Goal: Information Seeking & Learning: Learn about a topic

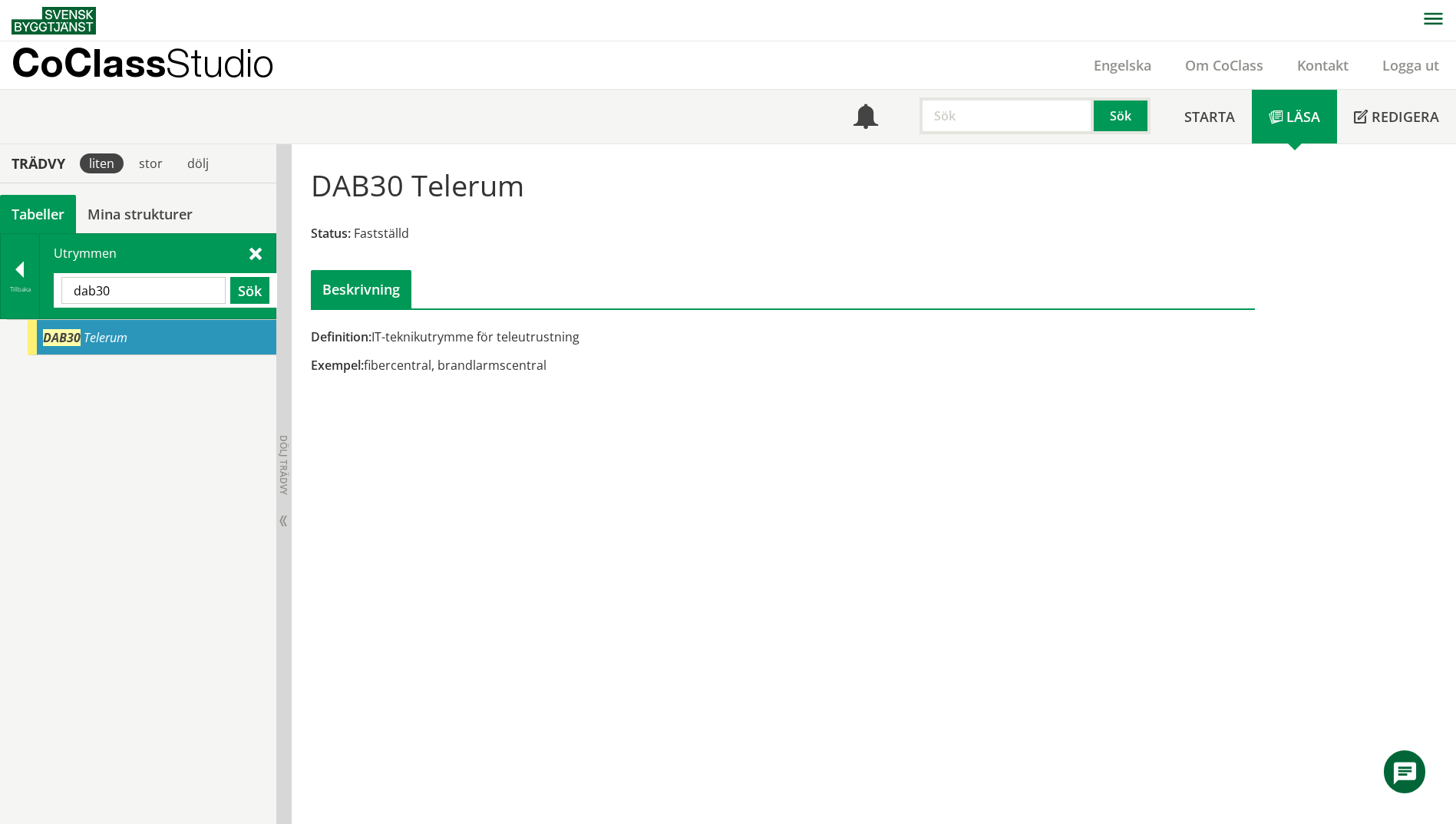
click at [134, 347] on div "DAB30 Telerum" at bounding box center [152, 337] width 249 height 35
click at [16, 295] on div "Tillbaka" at bounding box center [20, 290] width 38 height 13
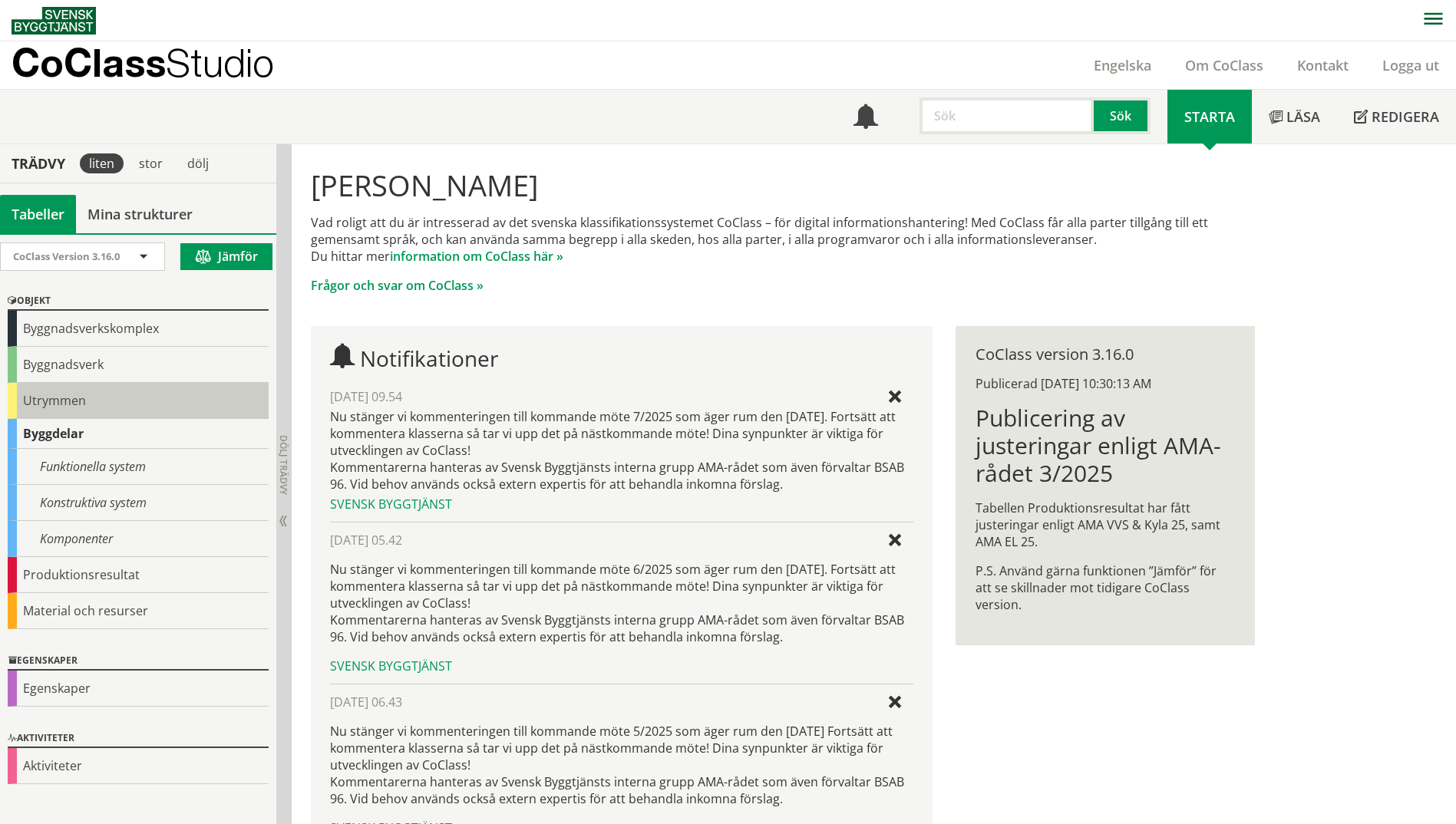
click at [51, 396] on div "Utrymmen" at bounding box center [138, 401] width 261 height 36
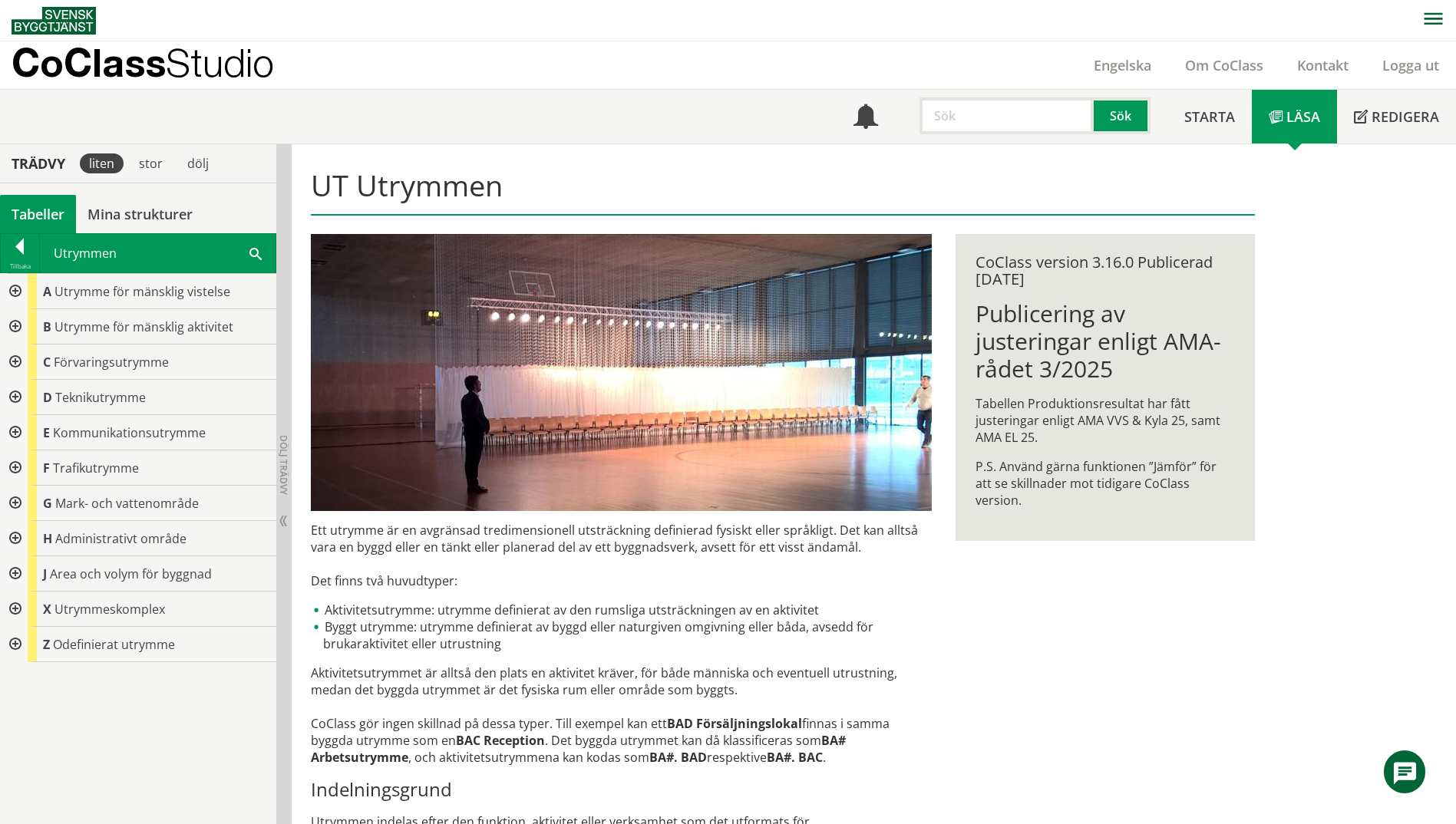
click at [16, 393] on div at bounding box center [13, 397] width 27 height 35
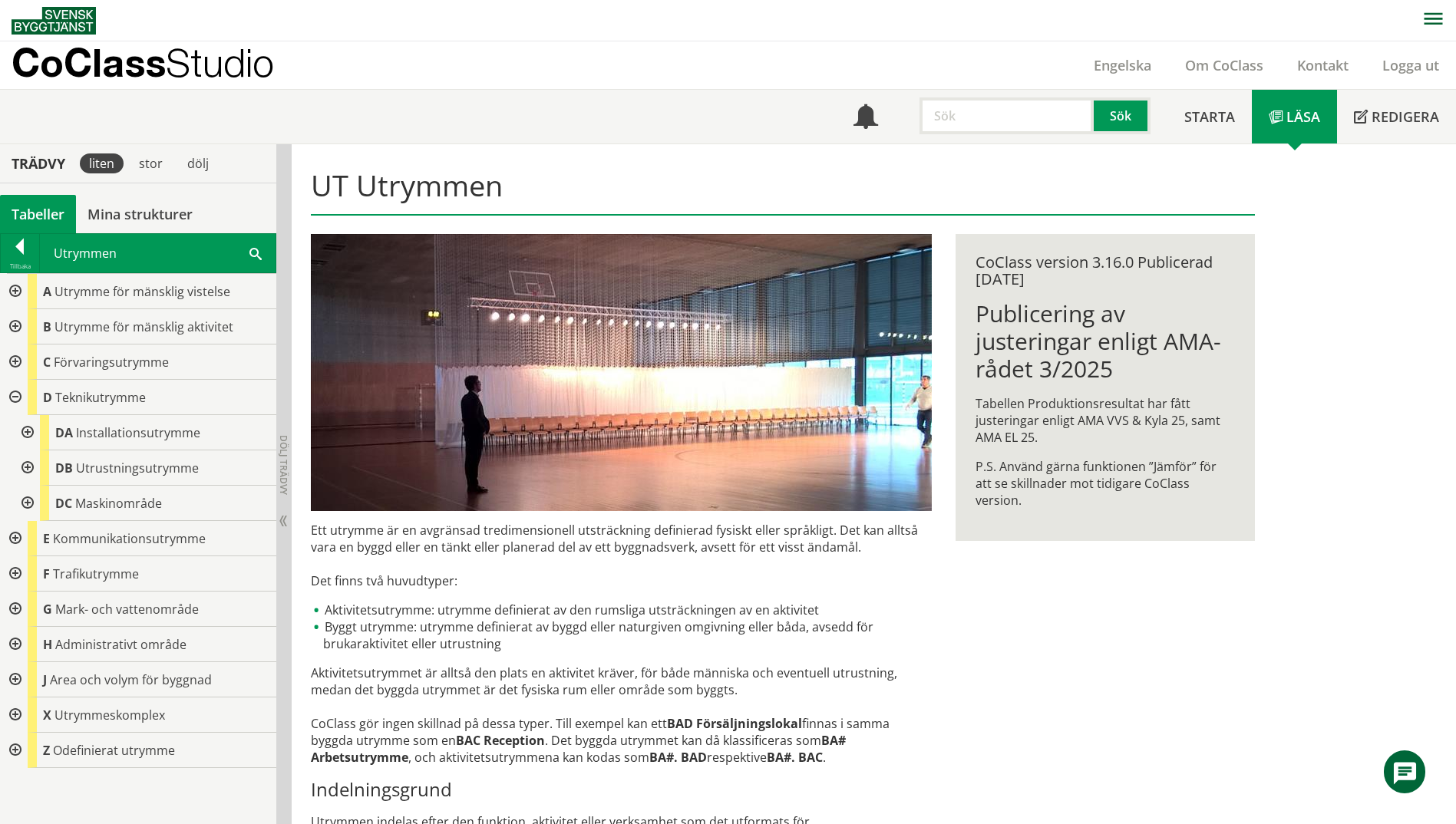
click at [27, 430] on div at bounding box center [26, 433] width 27 height 35
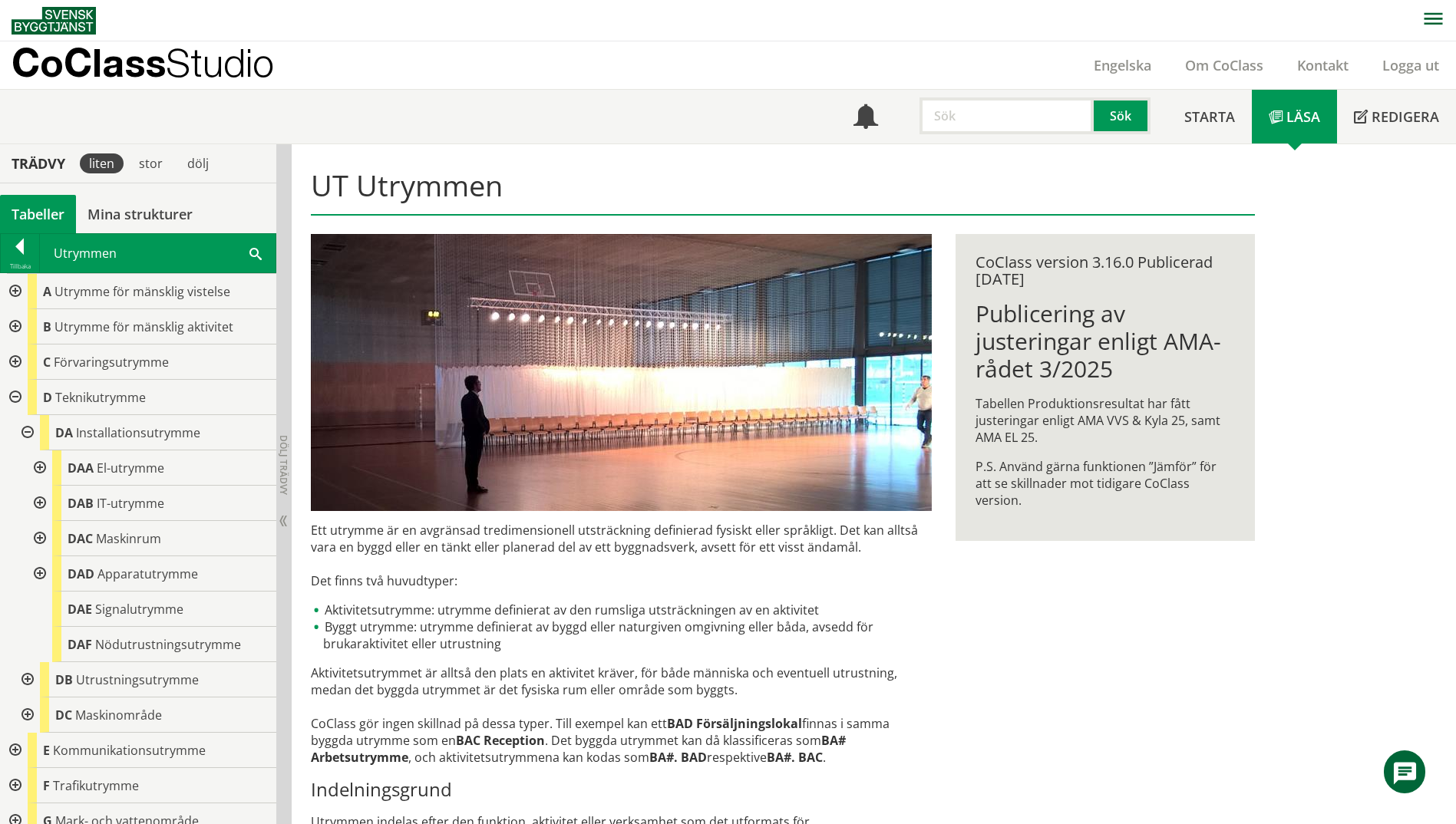
click at [39, 504] on div at bounding box center [38, 504] width 27 height 35
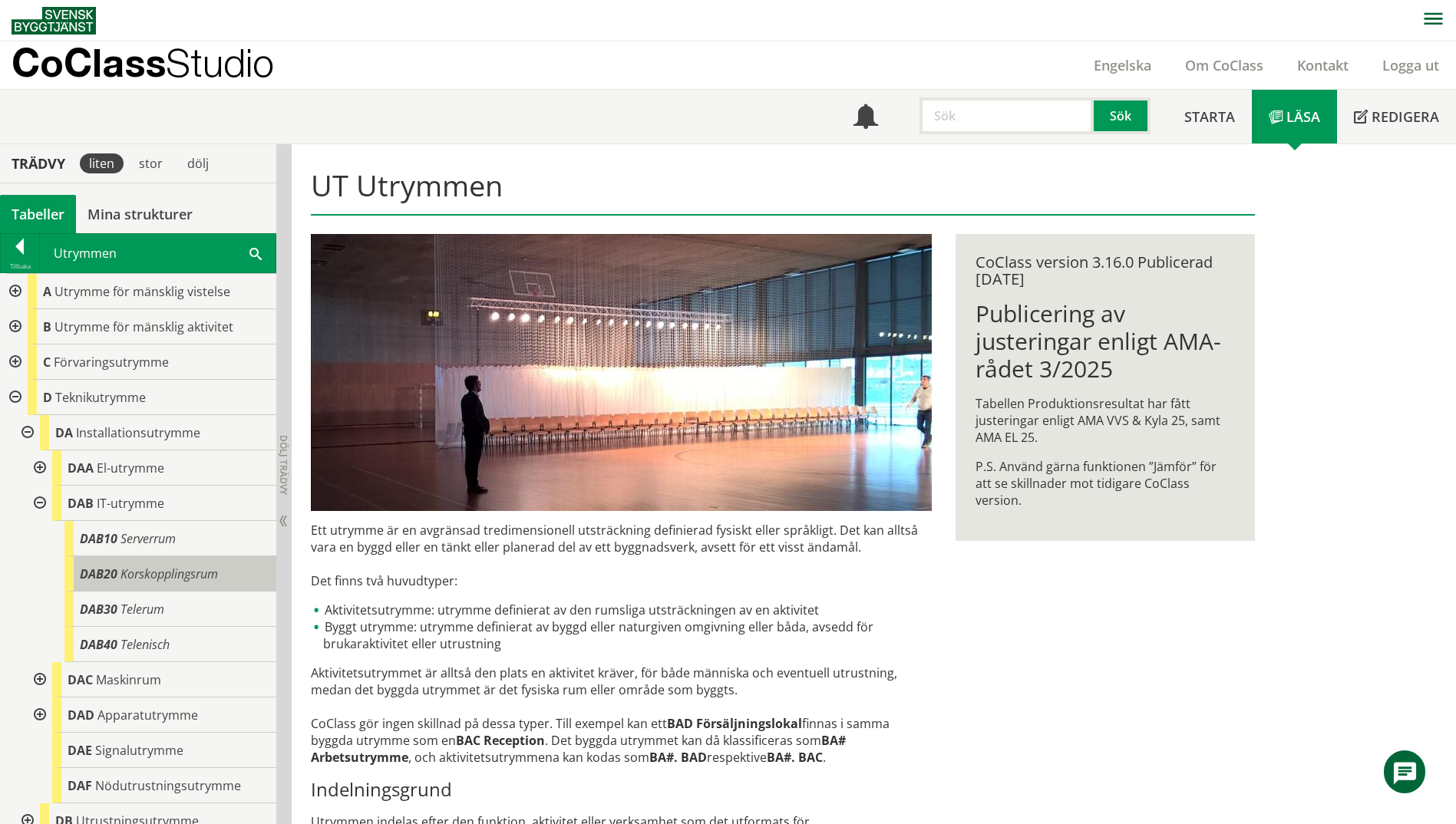
click at [162, 582] on span "Korskopplingsrum" at bounding box center [169, 573] width 97 height 16
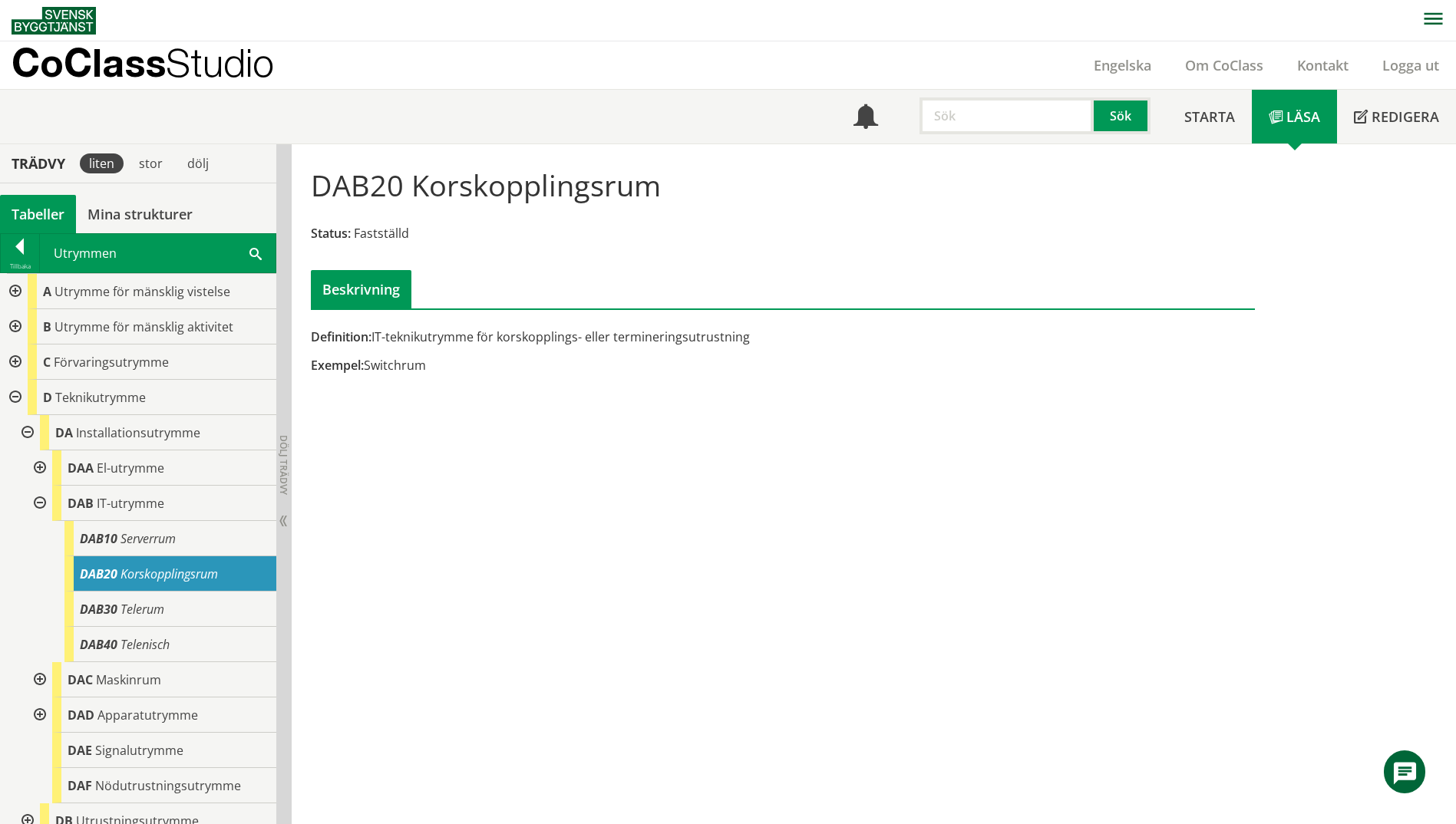
click at [166, 561] on div "DAB20 Korskopplingsrum" at bounding box center [170, 573] width 212 height 35
click at [162, 544] on span "Serverrum" at bounding box center [148, 538] width 55 height 16
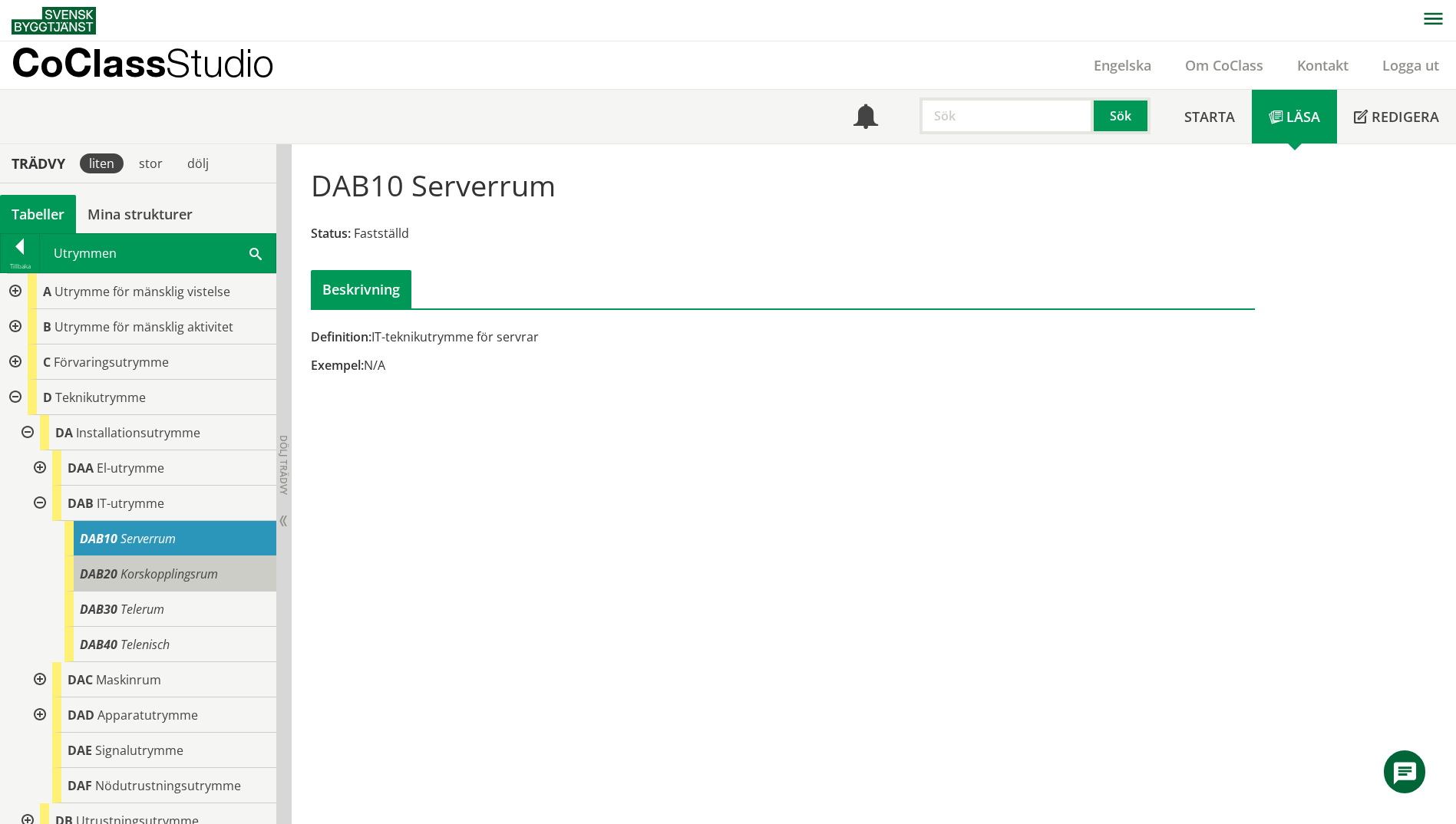
click at [153, 573] on span "Korskopplingsrum" at bounding box center [169, 573] width 97 height 16
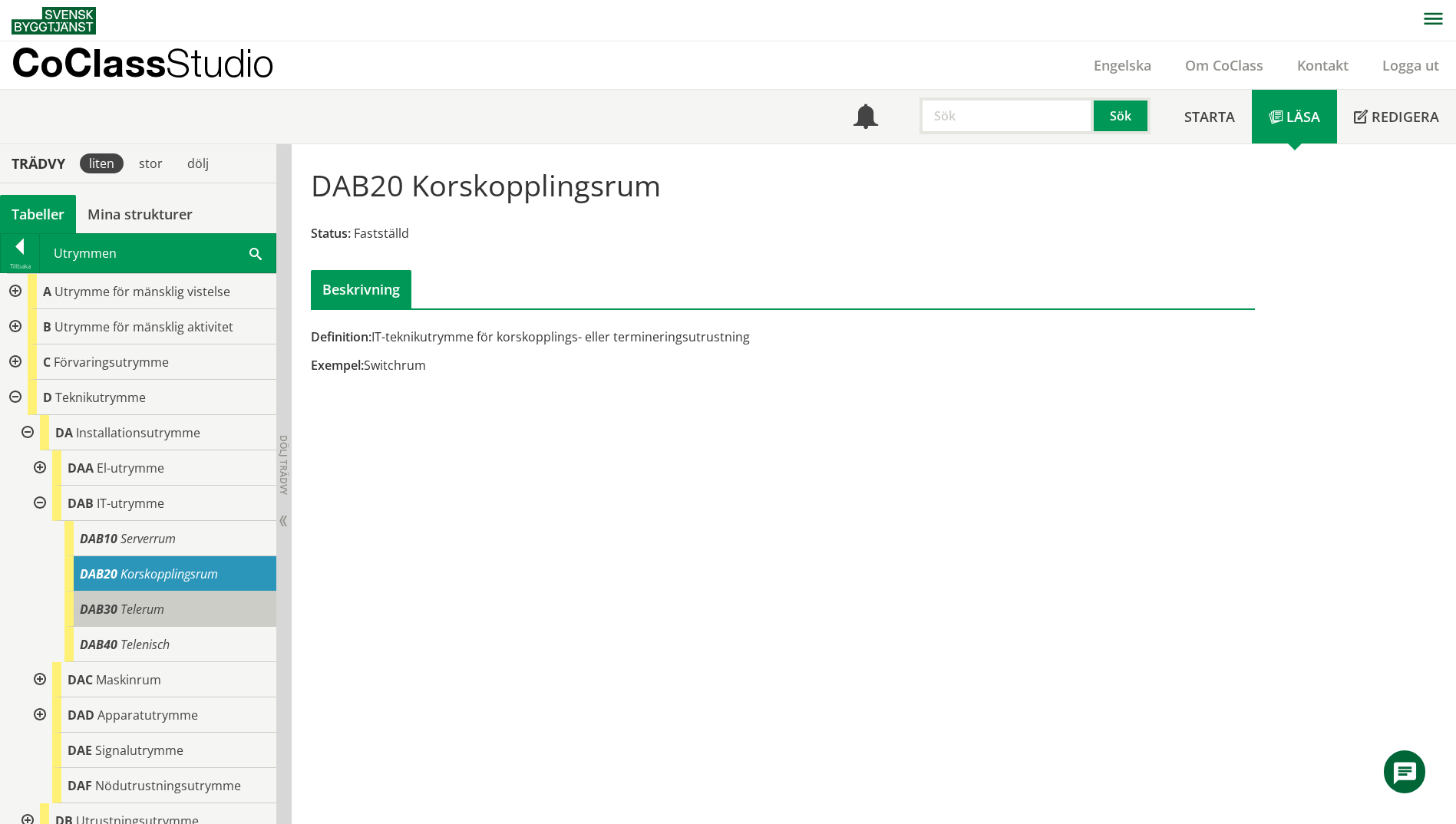
click at [151, 607] on span "Telerum" at bounding box center [142, 609] width 44 height 16
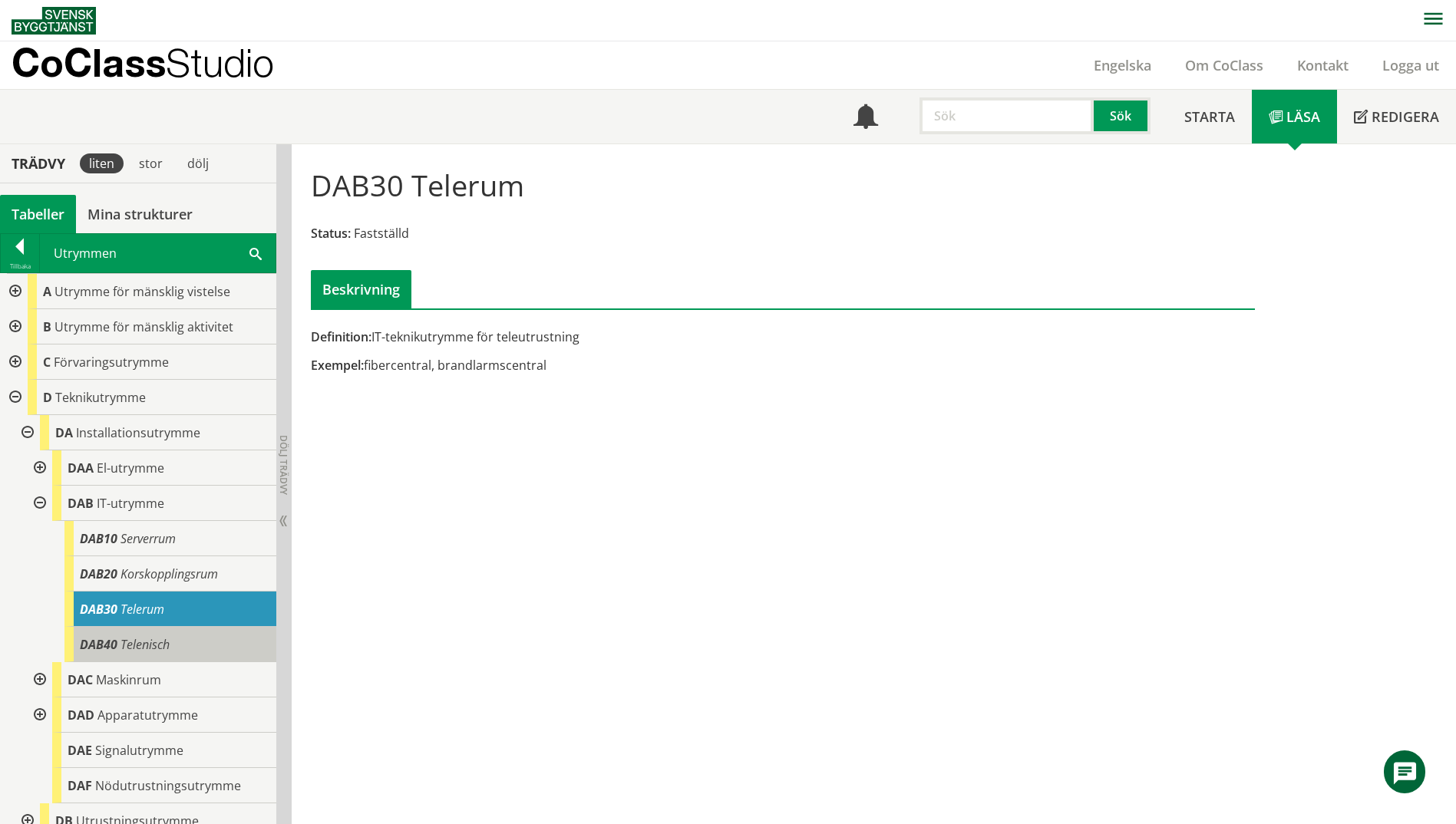
click at [151, 644] on span "Telenisch" at bounding box center [145, 644] width 49 height 16
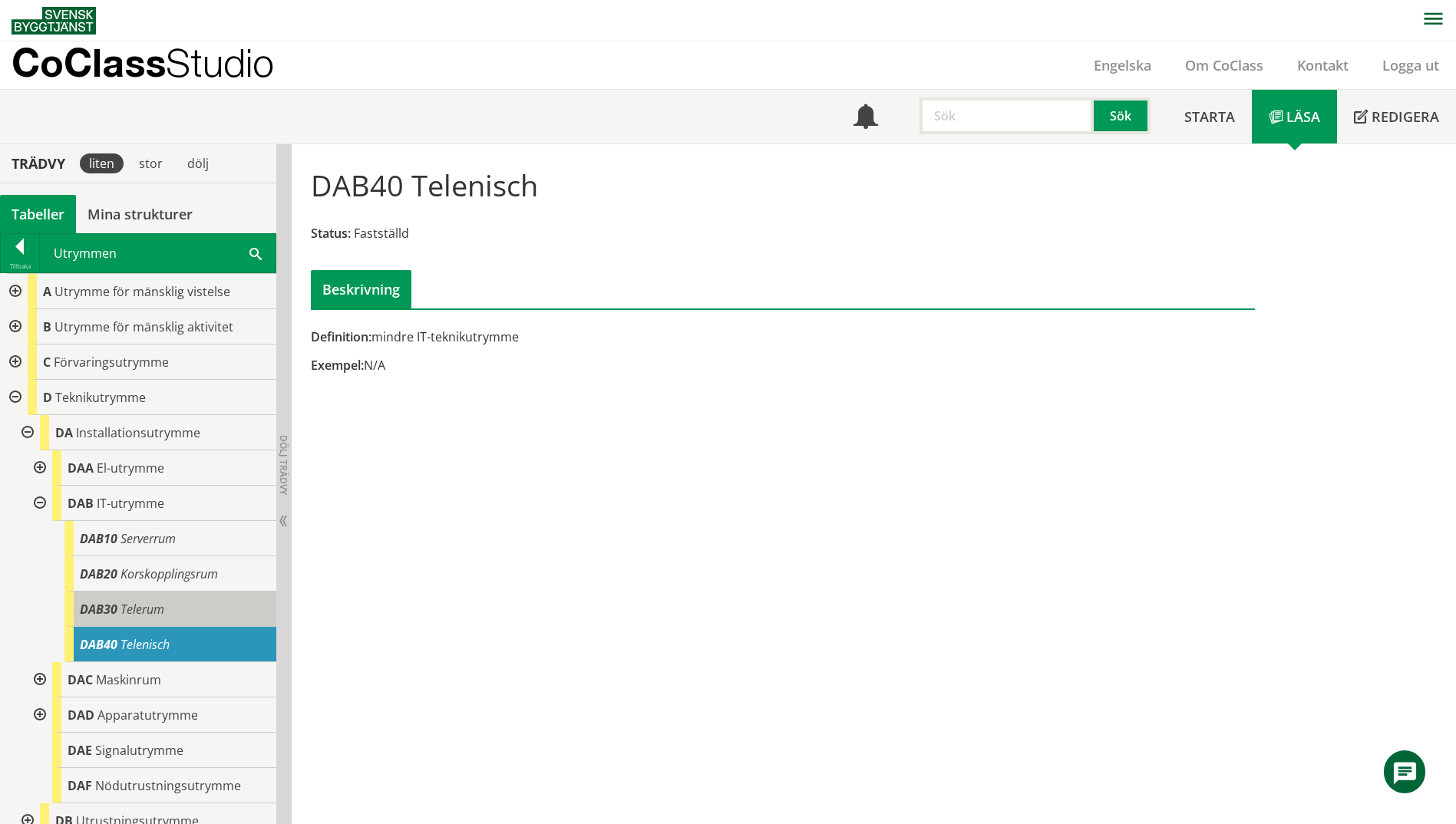
click at [151, 613] on span "Telerum" at bounding box center [142, 609] width 44 height 16
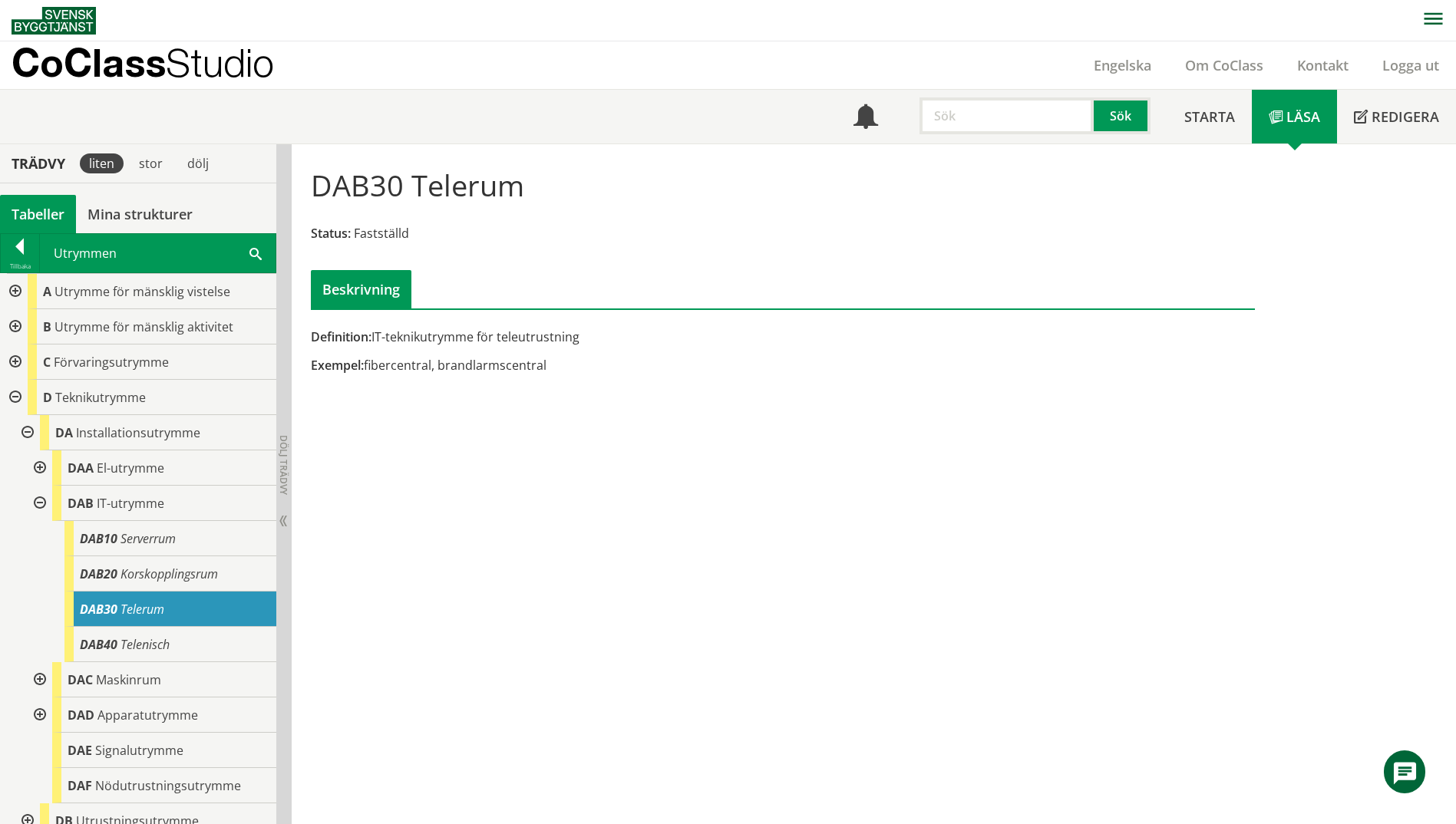
click at [38, 593] on div "DAB30 Telerum" at bounding box center [156, 609] width 240 height 35
click at [38, 508] on div at bounding box center [38, 504] width 27 height 35
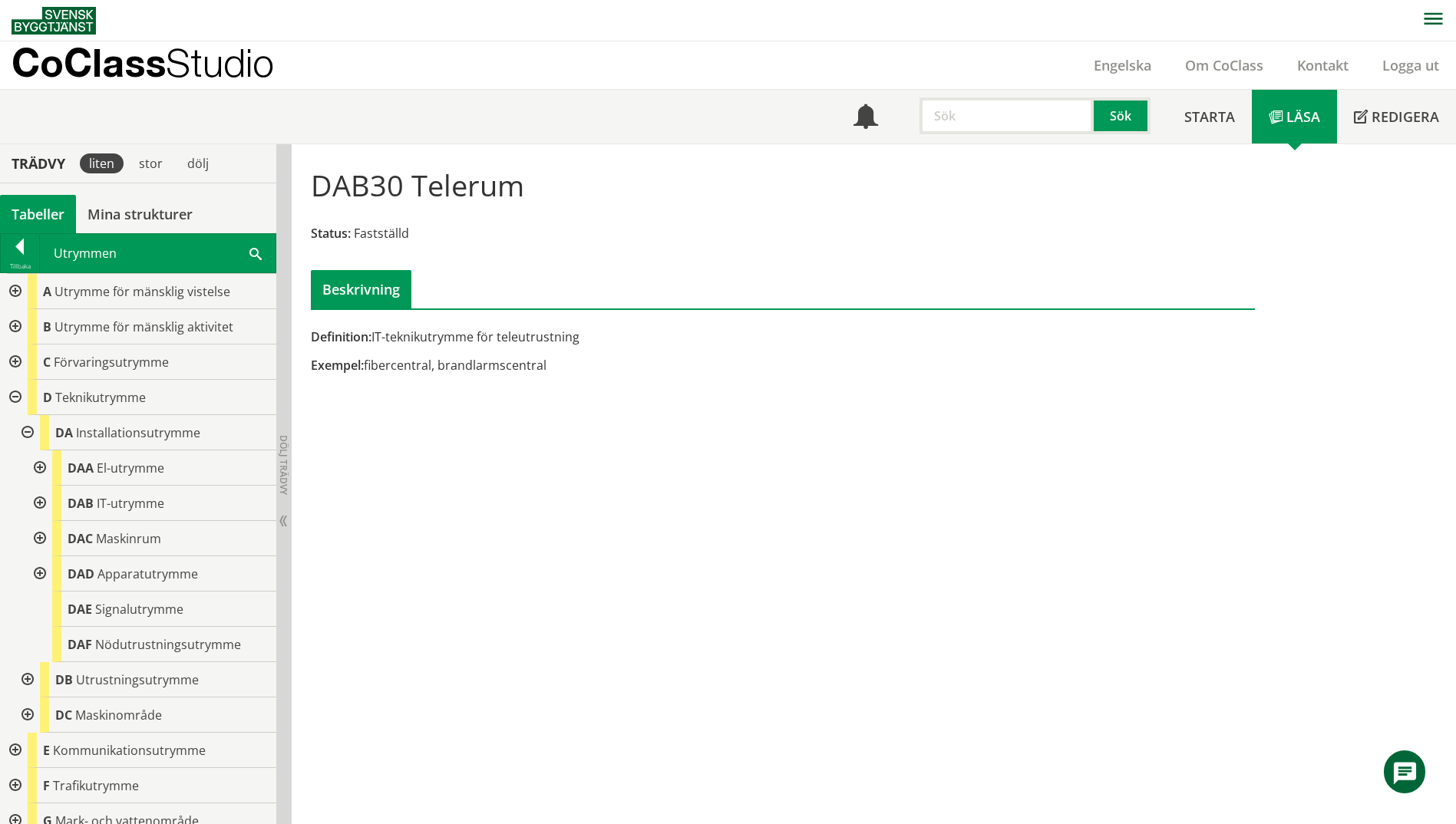
click at [42, 502] on div at bounding box center [38, 504] width 27 height 35
